Goal: Task Accomplishment & Management: Use online tool/utility

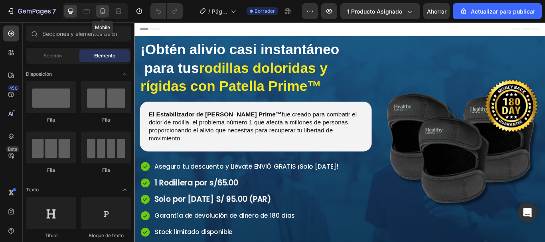
click at [100, 12] on icon at bounding box center [102, 11] width 8 height 8
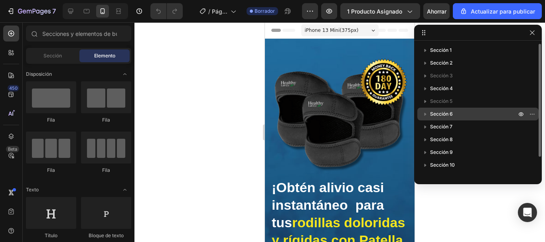
click at [430, 113] on font "Sección 6" at bounding box center [441, 114] width 23 height 6
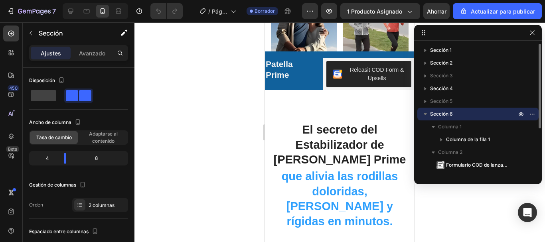
scroll to position [661, 0]
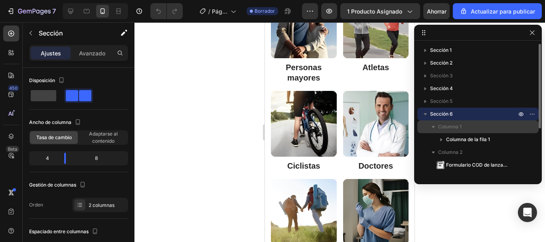
click at [448, 128] on font "Columna 1" at bounding box center [450, 127] width 24 height 6
click at [431, 126] on icon "button" at bounding box center [433, 127] width 8 height 8
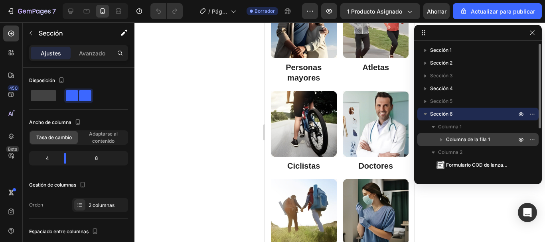
click at [452, 140] on font "Columna de la fila 1" at bounding box center [468, 139] width 44 height 6
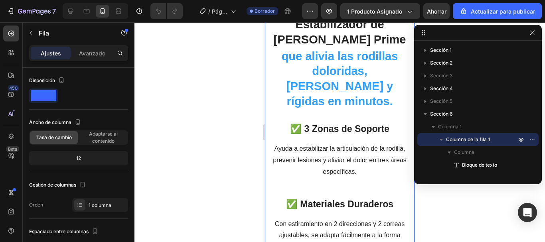
scroll to position [962, 0]
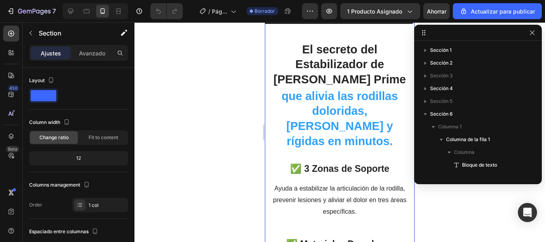
scroll to position [100, 0]
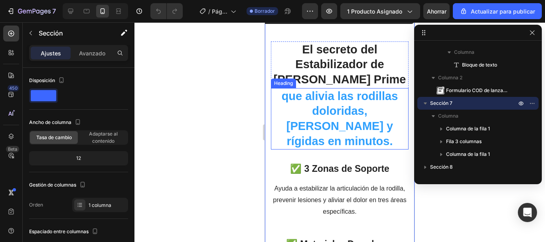
click at [337, 118] on h2 "que alivia las rodillas doloridas, [PERSON_NAME] y rígidas en minutos." at bounding box center [340, 119] width 138 height 62
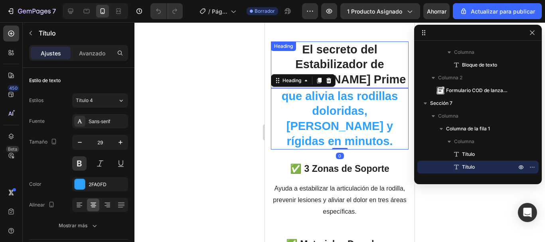
click at [358, 53] on h2 "El secreto del Estabilizador de [PERSON_NAME] Prime" at bounding box center [340, 64] width 138 height 47
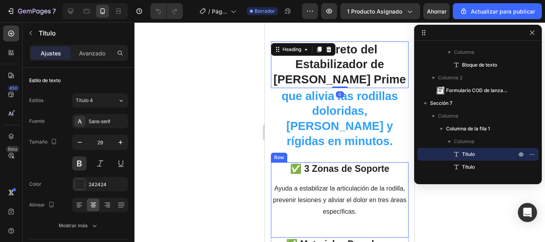
click at [352, 163] on p "✅ 3 Zonas de Soporte" at bounding box center [340, 169] width 136 height 12
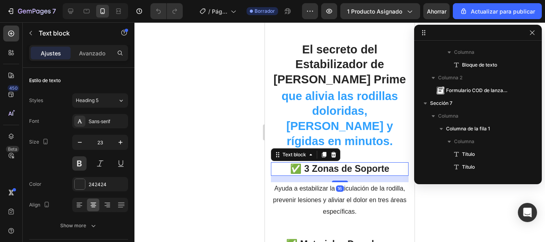
scroll to position [228, 0]
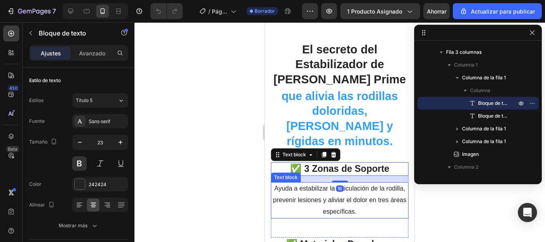
click at [342, 183] on p "Ayuda a estabilizar la articulación de la rodilla, prevenir lesiones y aliviar …" at bounding box center [340, 200] width 136 height 34
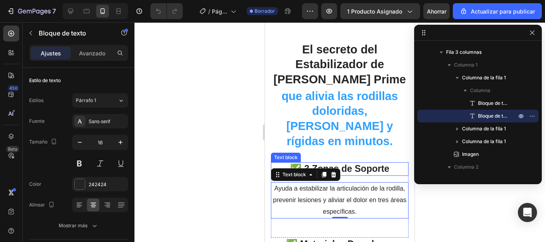
click at [362, 163] on p "✅ 3 Zonas de Soporte" at bounding box center [340, 169] width 136 height 12
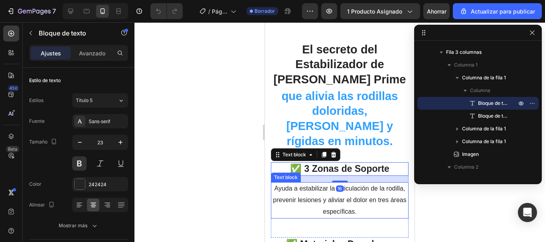
click at [356, 183] on p "Ayuda a estabilizar la articulación de la rodilla, prevenir lesiones y aliviar …" at bounding box center [340, 200] width 136 height 34
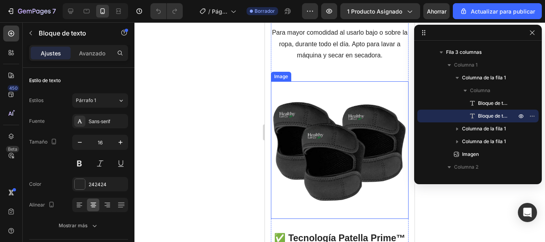
scroll to position [1279, 0]
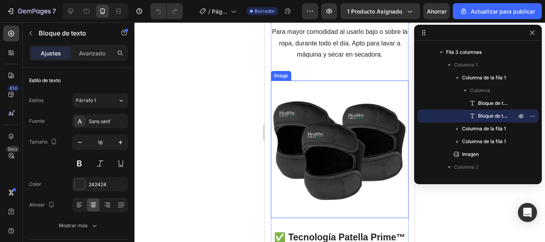
click at [354, 168] on img at bounding box center [340, 150] width 138 height 138
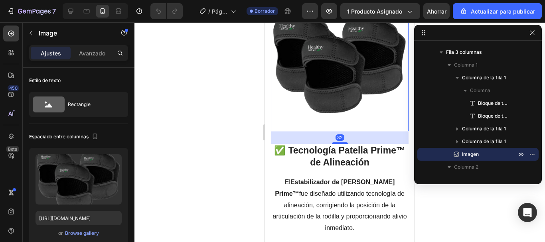
scroll to position [1399, 0]
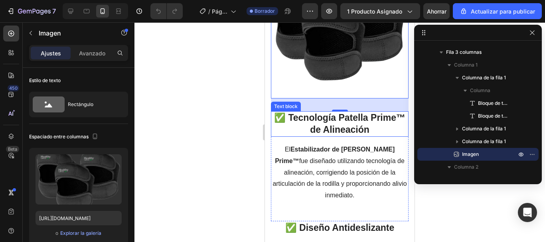
click at [348, 112] on p "✅ Tecnología Patella Prime™ de Alineación" at bounding box center [340, 124] width 136 height 24
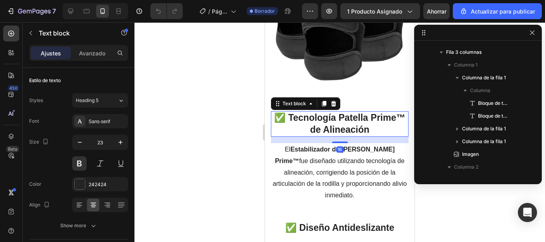
scroll to position [355, 0]
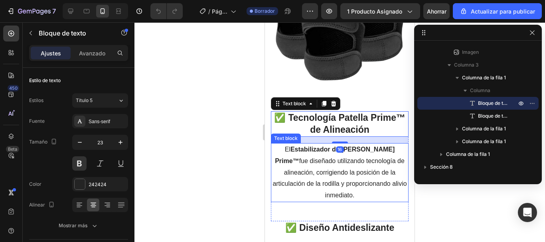
click at [348, 154] on p "El Estabilizador de [PERSON_NAME] Prime™ fue diseñado utilizando tecnología de …" at bounding box center [340, 172] width 136 height 57
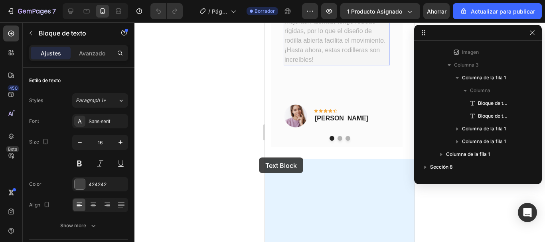
scroll to position [598, 0]
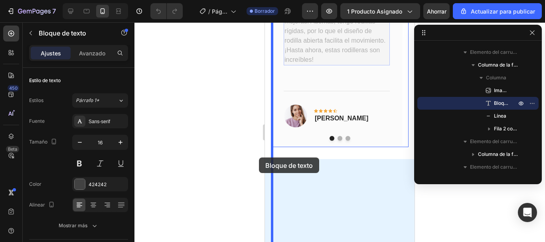
drag, startPoint x: 349, startPoint y: 149, endPoint x: 523, endPoint y: 180, distance: 177.3
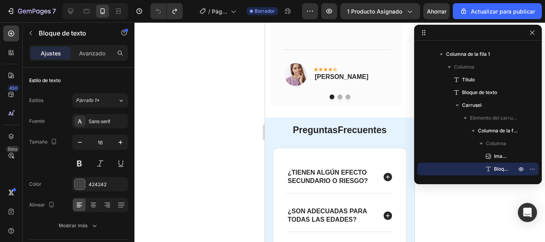
scroll to position [3793, 0]
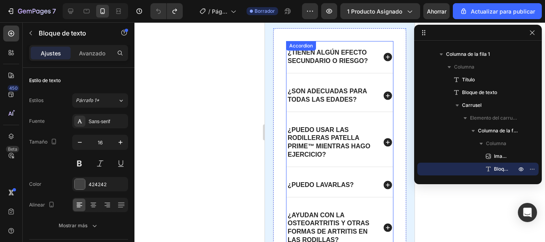
click at [381, 64] on div "¿Tienen algún efecto secundario o riesgo?" at bounding box center [339, 57] width 106 height 32
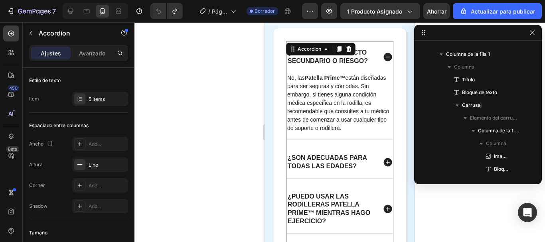
scroll to position [710, 0]
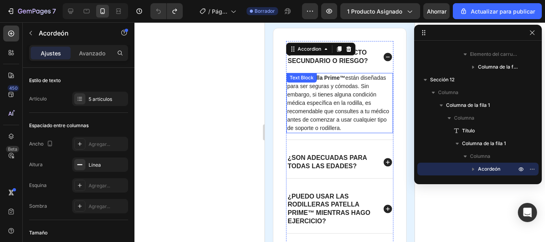
click at [327, 99] on p "No, las Patella Prime™ están diseñadas para ser seguras y cómodas. Sin embargo,…" at bounding box center [339, 103] width 105 height 59
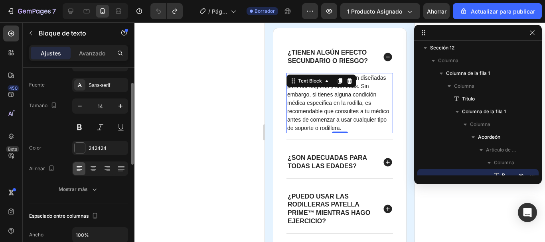
scroll to position [0, 0]
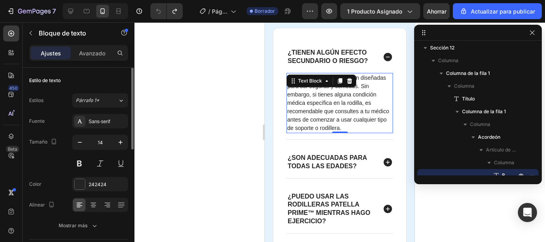
click at [338, 130] on p "No, las Patella Prime™ están diseñadas para ser seguras y cómodas. Sin embargo,…" at bounding box center [339, 103] width 105 height 59
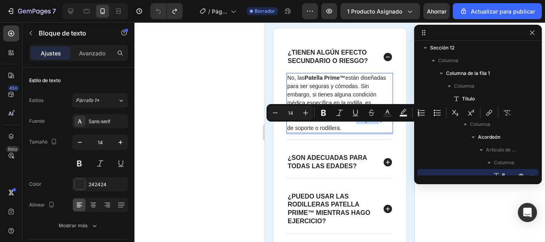
click at [331, 132] on p "No, las Patella Prime™ están diseñadas para ser seguras y cómodas. Sin embargo,…" at bounding box center [339, 103] width 105 height 59
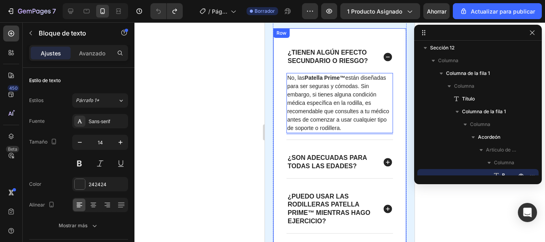
click at [283, 110] on div "¿Tienen algún efecto secundario o riesgo? No, las Patella Prime™ están diseñada…" at bounding box center [340, 182] width 134 height 309
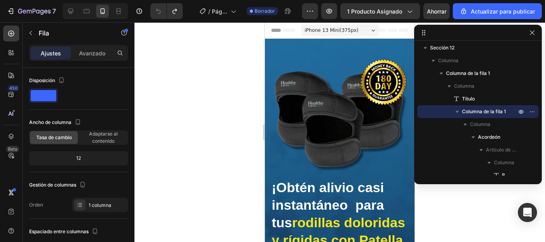
click at [231, 77] on div at bounding box center [339, 132] width 410 height 220
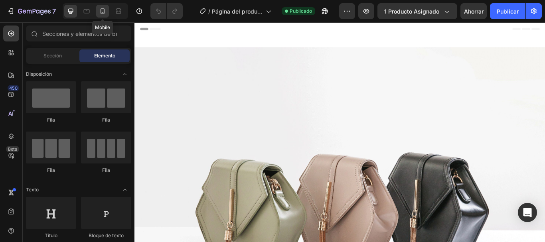
click at [104, 15] on icon at bounding box center [102, 11] width 8 height 8
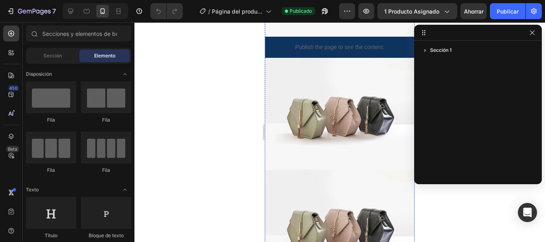
scroll to position [399, 0]
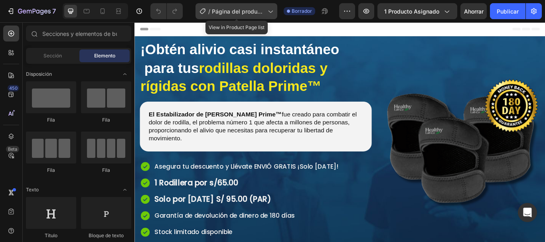
click at [274, 10] on icon at bounding box center [270, 11] width 8 height 8
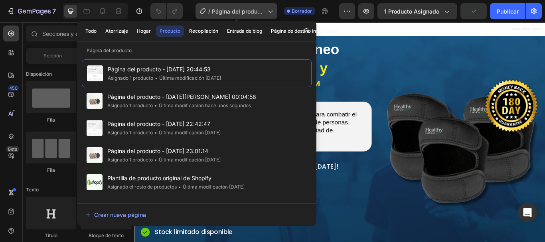
click at [271, 15] on icon at bounding box center [270, 11] width 8 height 8
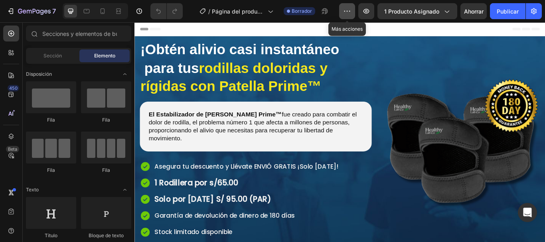
click at [349, 14] on icon "button" at bounding box center [347, 11] width 8 height 8
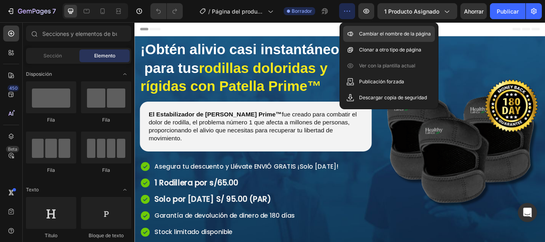
click at [388, 37] on p "Cambiar el nombre de la página" at bounding box center [395, 34] width 72 height 8
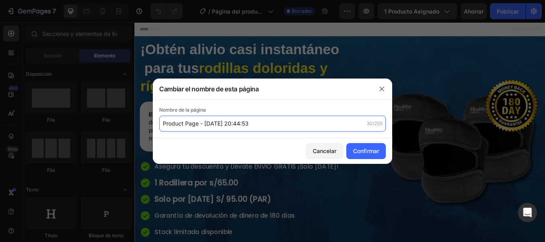
click at [266, 122] on input "Product Page - [DATE] 20:44:53" at bounding box center [272, 124] width 226 height 16
type input "RODILLERA"
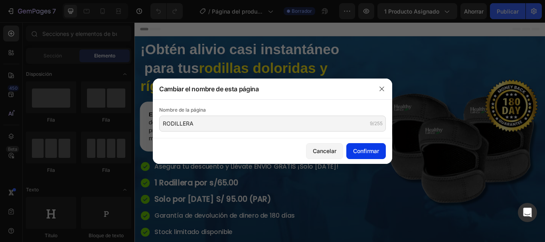
click at [368, 157] on button "Confirmar" at bounding box center [365, 151] width 39 height 16
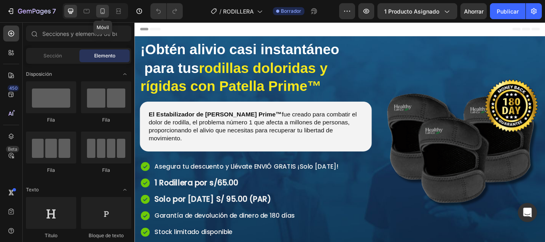
click at [103, 12] on icon at bounding box center [102, 11] width 8 height 8
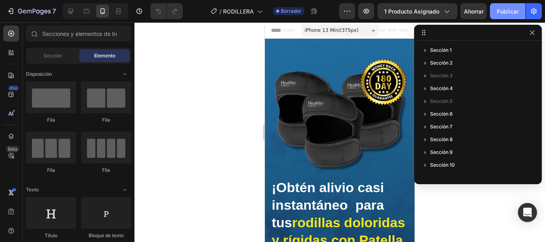
click at [500, 15] on font "Publicar" at bounding box center [507, 11] width 22 height 8
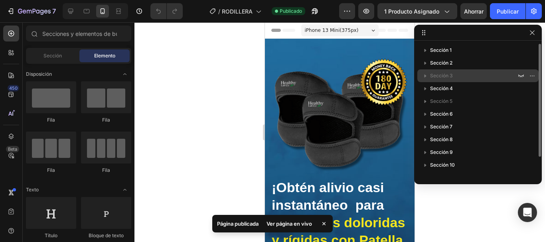
click at [456, 74] on p "Sección 3" at bounding box center [474, 76] width 88 height 8
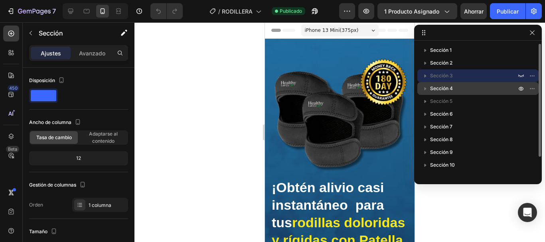
click at [475, 89] on p "Sección 4" at bounding box center [474, 89] width 88 height 8
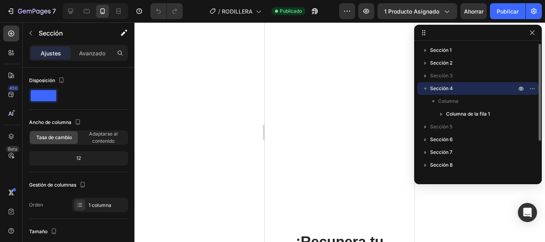
scroll to position [550, 0]
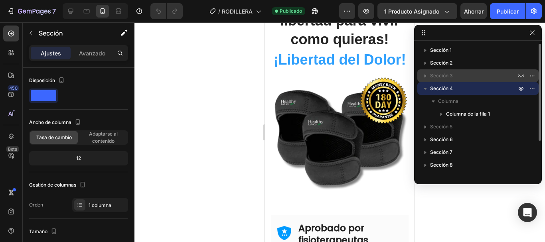
click at [504, 77] on p "Sección 3" at bounding box center [474, 76] width 88 height 8
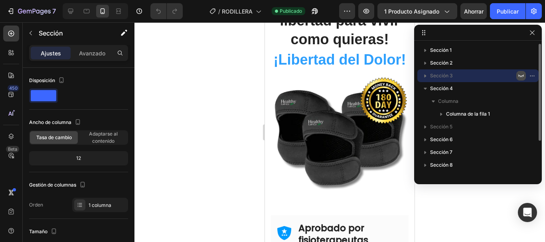
click at [519, 77] on icon "button" at bounding box center [520, 76] width 6 height 6
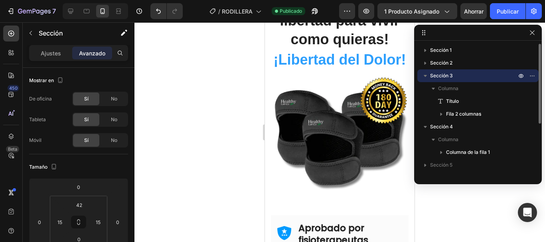
click at [504, 79] on p "Sección 3" at bounding box center [474, 76] width 88 height 8
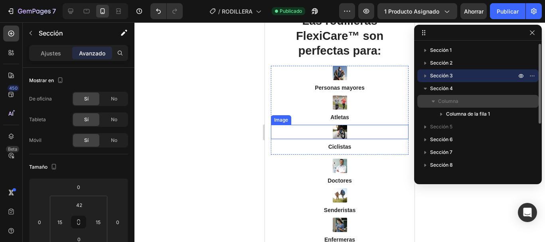
scroll to position [1293, 0]
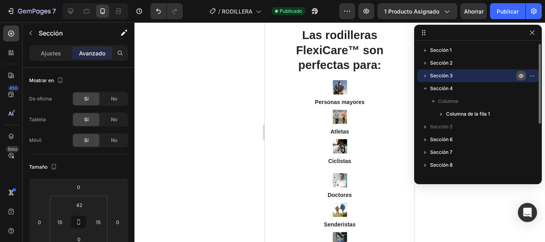
click at [521, 77] on icon "button" at bounding box center [520, 76] width 6 height 6
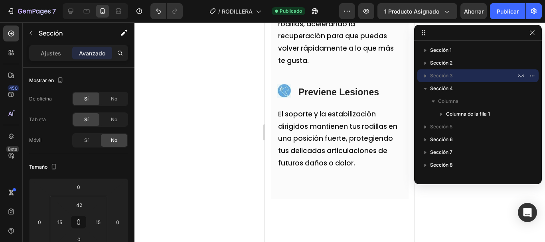
scroll to position [1054, 0]
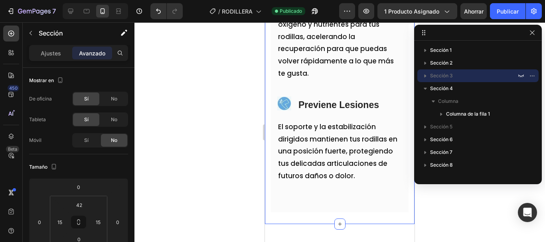
click at [256, 83] on div at bounding box center [339, 132] width 410 height 220
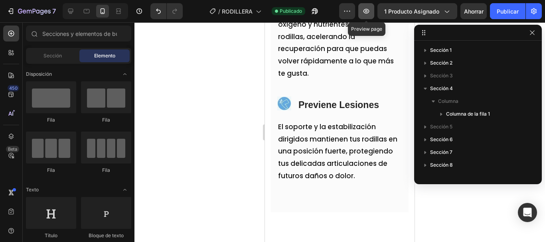
click at [370, 10] on icon "button" at bounding box center [366, 11] width 8 height 8
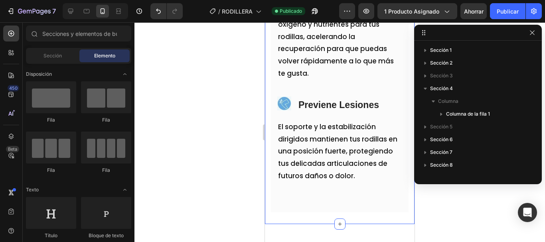
click at [236, 46] on div at bounding box center [339, 132] width 410 height 220
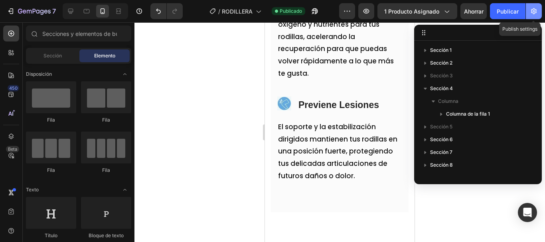
click at [534, 18] on button "button" at bounding box center [533, 11] width 16 height 16
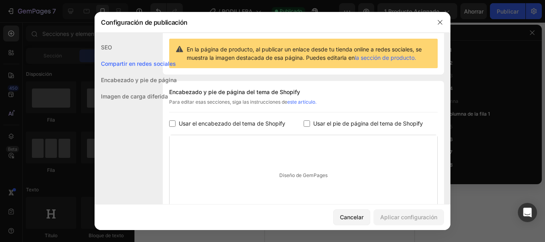
scroll to position [73, 0]
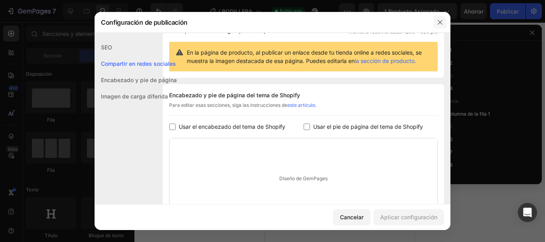
click at [439, 25] on icon "button" at bounding box center [440, 22] width 6 height 6
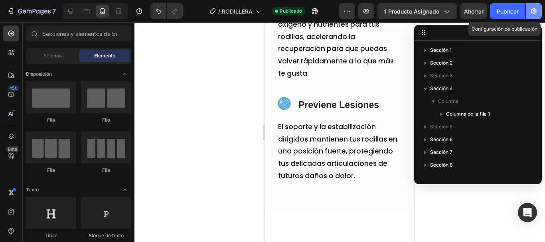
click at [536, 16] on button "button" at bounding box center [533, 11] width 16 height 16
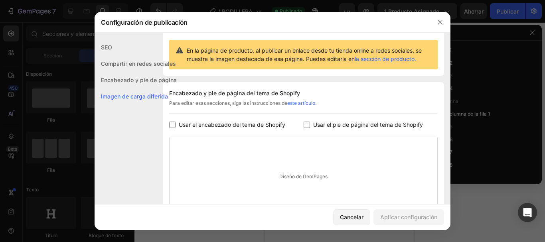
scroll to position [152, 0]
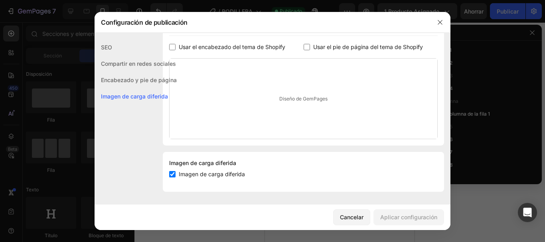
click at [147, 80] on font "Encabezado y pie de página" at bounding box center [139, 80] width 76 height 7
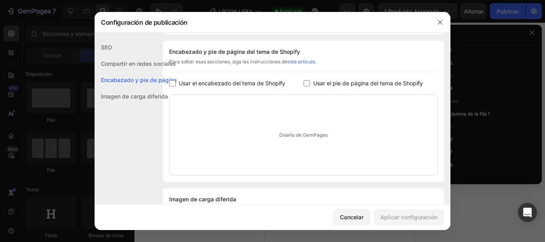
click at [138, 65] on font "Compartir en redes sociales" at bounding box center [138, 63] width 75 height 7
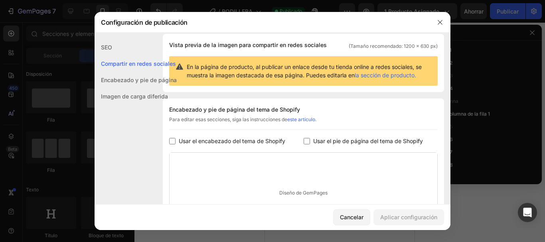
scroll to position [51, 0]
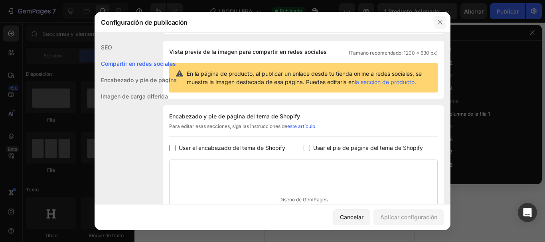
click at [444, 22] on button "button" at bounding box center [439, 22] width 13 height 13
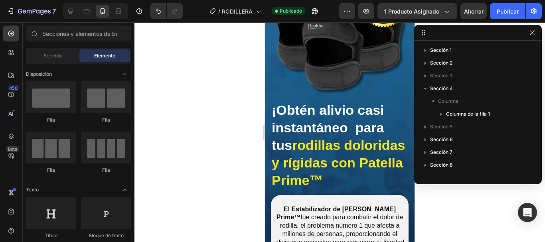
scroll to position [0, 0]
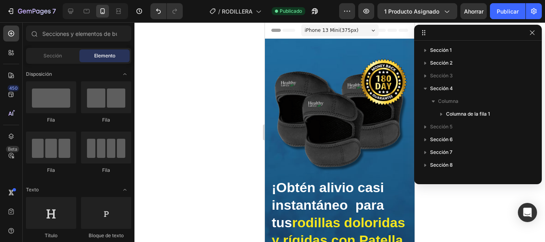
click at [363, 31] on div "iPhone 13 Mini ( 375 px)" at bounding box center [339, 30] width 77 height 12
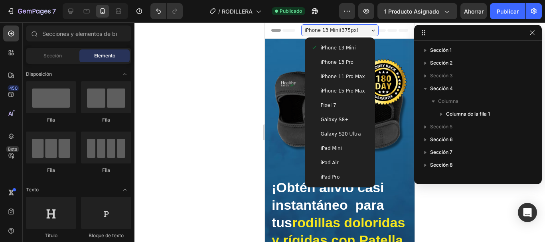
click at [363, 31] on div "iPhone 13 Mini ( 375 px)" at bounding box center [339, 30] width 77 height 12
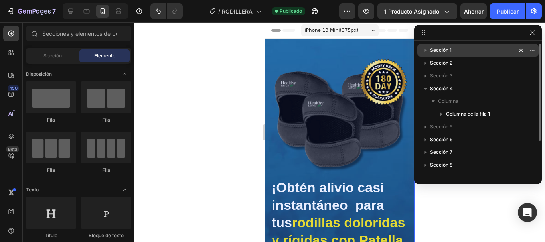
click at [436, 47] on font "Sección 1" at bounding box center [441, 50] width 22 height 6
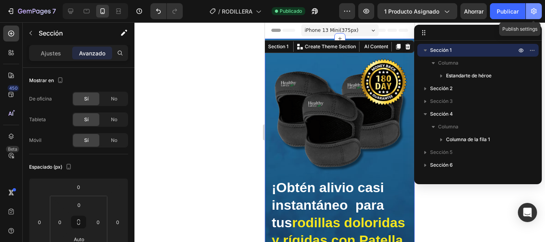
click at [531, 11] on icon "button" at bounding box center [533, 11] width 8 height 8
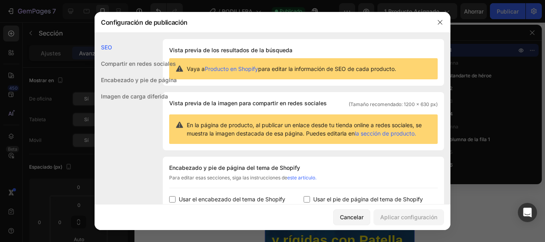
click at [142, 91] on div "Imagen de carga diferida" at bounding box center [135, 96] width 82 height 16
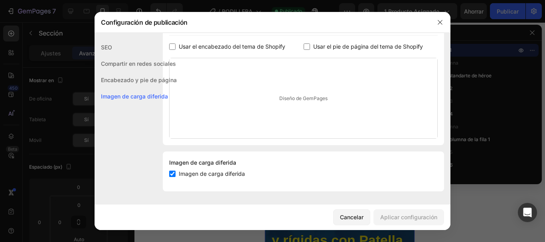
click at [140, 82] on font "Encabezado y pie de página" at bounding box center [139, 80] width 76 height 7
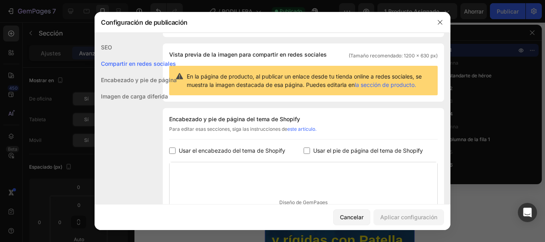
scroll to position [33, 0]
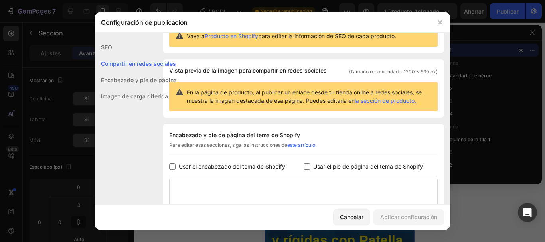
click at [195, 167] on font "Usar el encabezado del tema de Shopify" at bounding box center [232, 166] width 106 height 7
checkbox input "true"
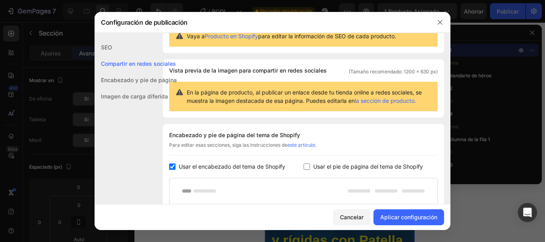
click at [334, 172] on div "Encabezado y pie de página del tema de Shopify Para editar esas secciones, siga…" at bounding box center [303, 207] width 281 height 167
click at [334, 169] on font "Usar el pie de página del tema de Shopify" at bounding box center [368, 166] width 110 height 7
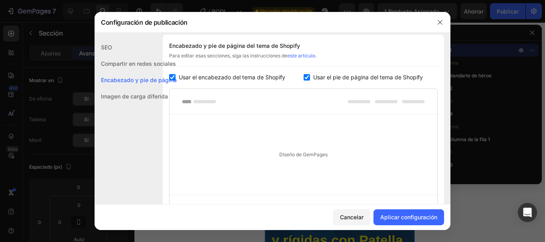
scroll to position [152, 0]
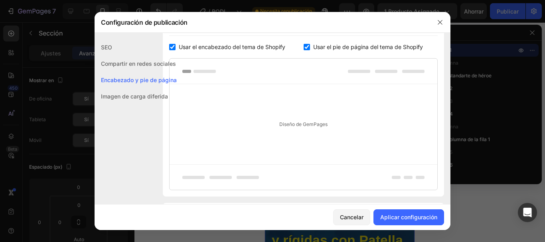
click at [310, 47] on label "Usar el pie de página del tema de Shopify" at bounding box center [366, 47] width 113 height 10
checkbox input "false"
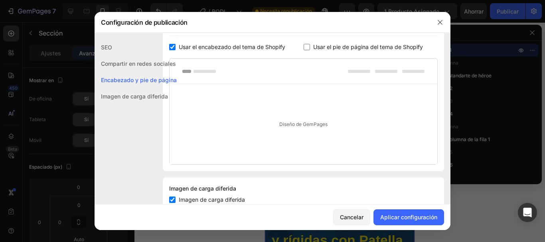
click at [197, 50] on font "Usar el encabezado del tema de Shopify" at bounding box center [232, 46] width 106 height 7
checkbox input "false"
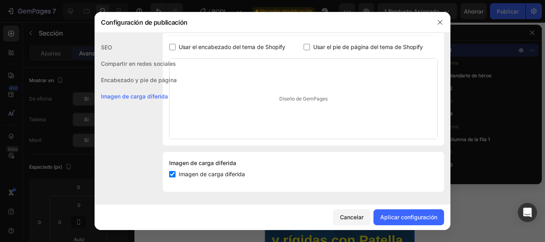
click at [306, 51] on div "Usar el pie de página del tema de Shopify" at bounding box center [370, 47] width 134 height 10
checkbox input "true"
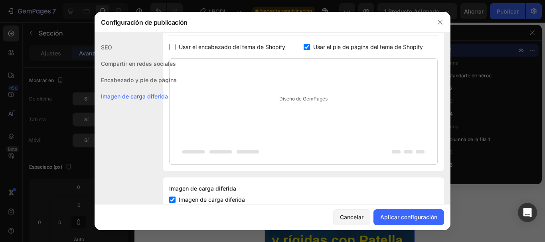
click at [229, 50] on font "Usar el encabezado del tema de Shopify" at bounding box center [232, 46] width 106 height 7
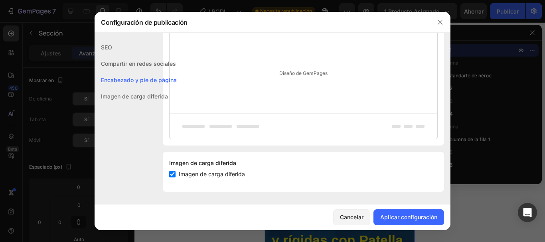
scroll to position [84, 0]
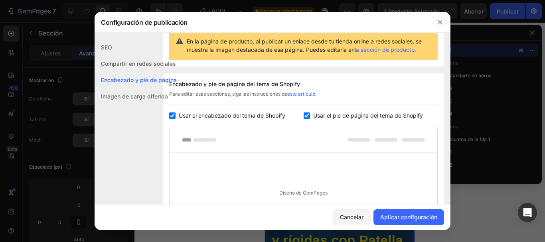
click at [228, 122] on div "Encabezado y pie de página del tema de Shopify Para editar esas secciones, siga…" at bounding box center [303, 169] width 281 height 192
click at [246, 118] on font "Usar el encabezado del tema de Shopify" at bounding box center [232, 115] width 106 height 7
checkbox input "false"
click at [322, 123] on div "Encabezado y pie de página del tema de Shopify Para editar esas secciones, siga…" at bounding box center [303, 156] width 281 height 167
click at [323, 118] on font "Usar el pie de página del tema de Shopify" at bounding box center [368, 115] width 110 height 7
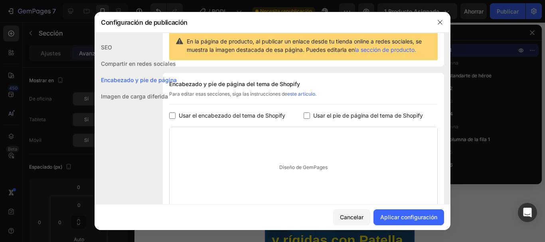
checkbox input "false"
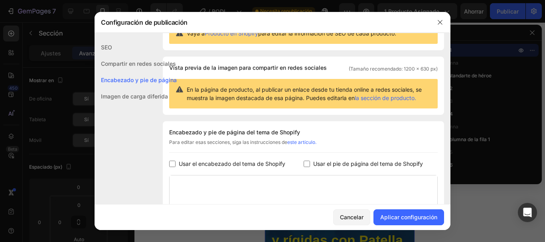
scroll to position [0, 0]
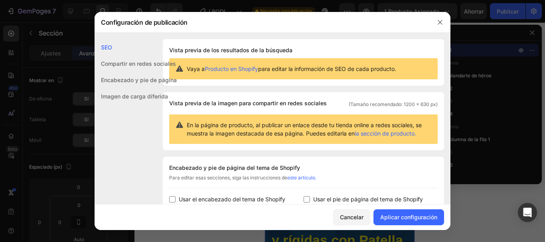
click at [433, 20] on div at bounding box center [439, 22] width 21 height 21
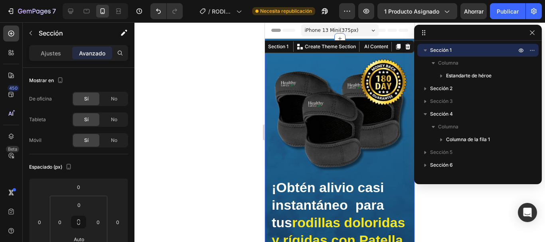
click at [243, 60] on div at bounding box center [339, 132] width 410 height 220
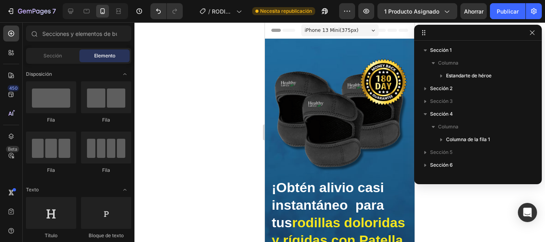
click at [244, 62] on div at bounding box center [339, 132] width 410 height 220
click at [535, 30] on button "button" at bounding box center [532, 33] width 10 height 10
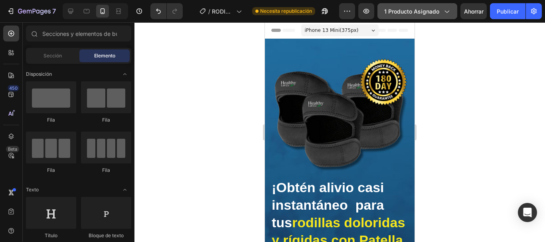
click at [452, 14] on button "1 producto asignado" at bounding box center [417, 11] width 80 height 16
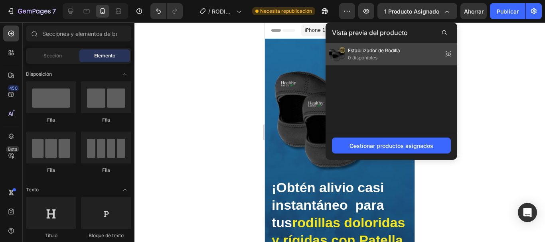
click at [448, 56] on icon at bounding box center [448, 54] width 5 height 3
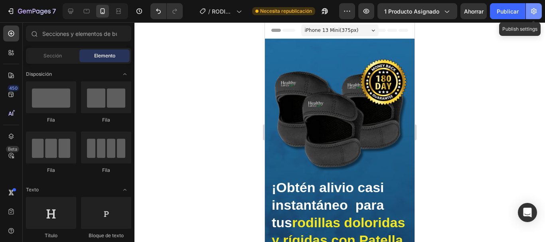
click at [537, 16] on button "button" at bounding box center [533, 11] width 16 height 16
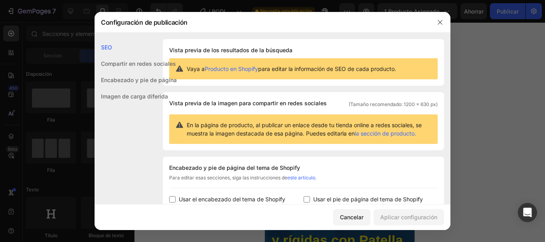
click at [488, 40] on div at bounding box center [272, 121] width 545 height 242
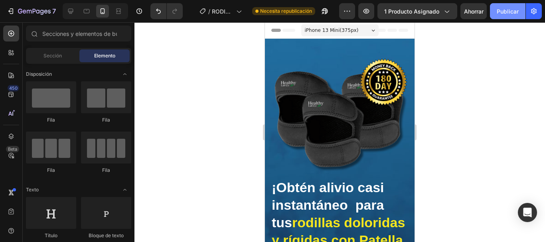
click at [508, 16] on button "Publicar" at bounding box center [507, 11] width 35 height 16
